Goal: Check status: Check status

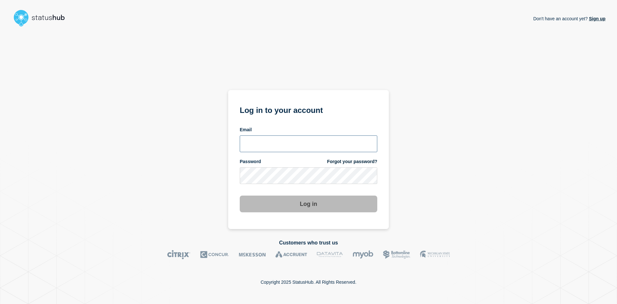
type input "[DATE][EMAIL_ADDRESS][DOMAIN_NAME]"
click at [280, 211] on button "Log in" at bounding box center [309, 203] width 138 height 17
